Goal: Task Accomplishment & Management: Manage account settings

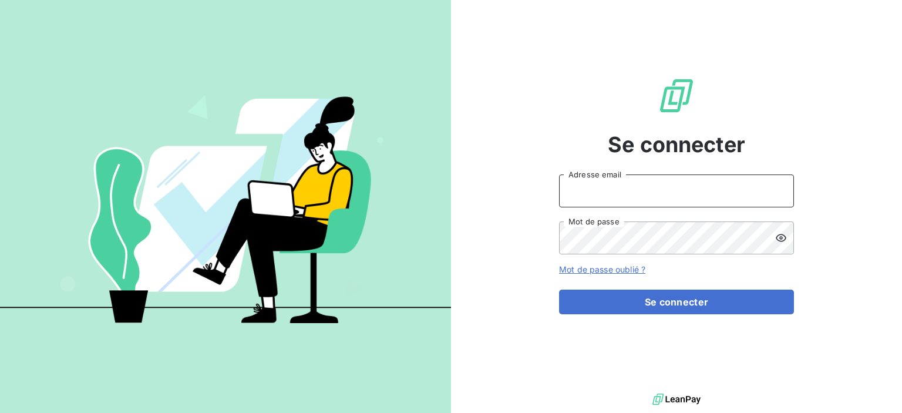
click at [629, 195] on input "Adresse email" at bounding box center [676, 190] width 235 height 33
type input "[EMAIL_ADDRESS][DOMAIN_NAME]"
click at [559, 289] on button "Se connecter" at bounding box center [676, 301] width 235 height 25
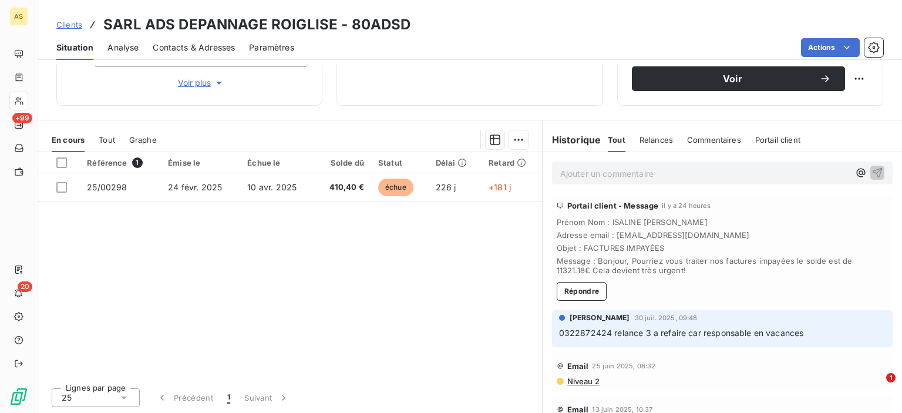
click at [648, 135] on span "Relances" at bounding box center [655, 139] width 33 height 9
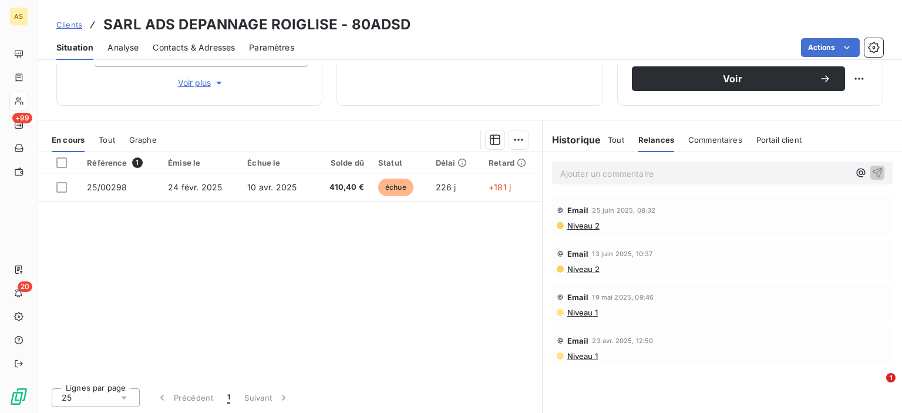
click at [697, 137] on span "Commentaires" at bounding box center [715, 139] width 54 height 9
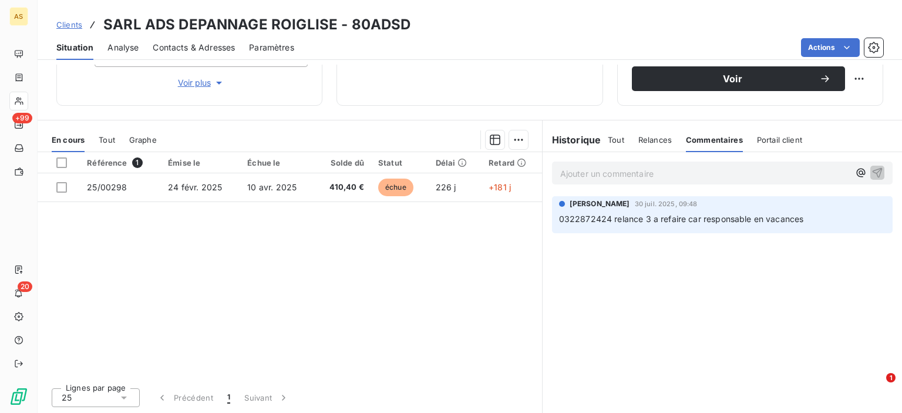
click at [763, 139] on span "Portail client" at bounding box center [779, 139] width 45 height 9
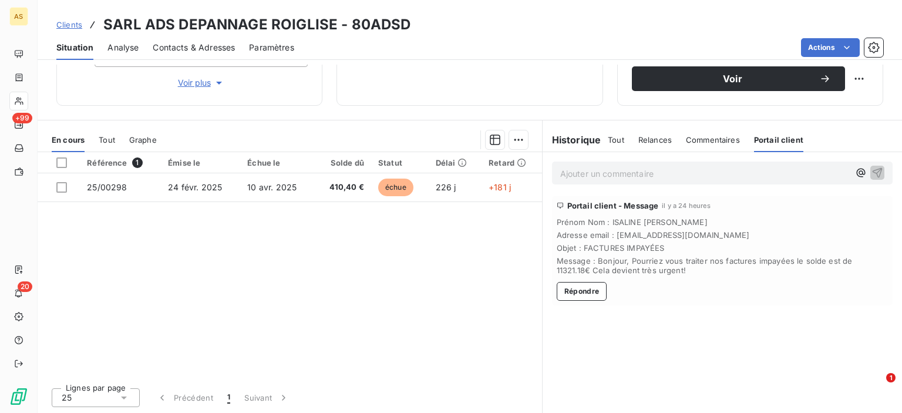
click at [611, 138] on span "Tout" at bounding box center [616, 139] width 16 height 9
